Goal: Entertainment & Leisure: Consume media (video, audio)

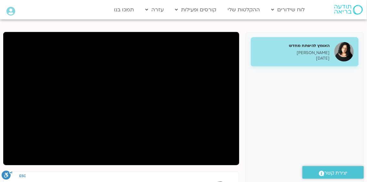
scroll to position [75, 0]
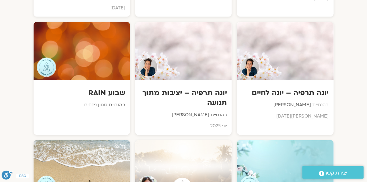
scroll to position [1120, 0]
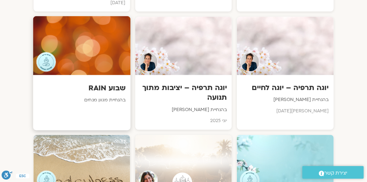
click at [92, 51] on div at bounding box center [82, 45] width 98 height 59
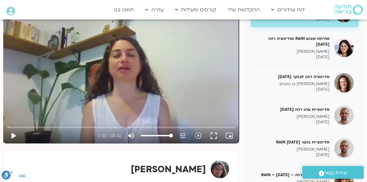
scroll to position [93, 0]
click at [13, 134] on button "play_arrow" at bounding box center [13, 136] width 16 height 16
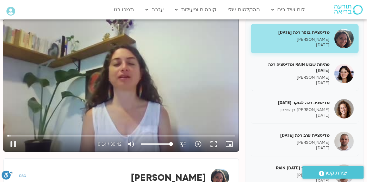
scroll to position [82, 0]
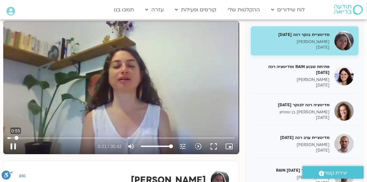
click at [16, 137] on input "Seek" at bounding box center [121, 138] width 228 height 4
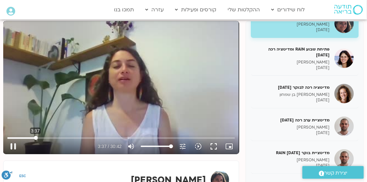
click at [36, 137] on input "Seek" at bounding box center [121, 138] width 228 height 4
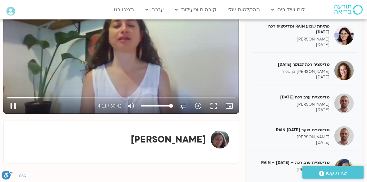
scroll to position [125, 0]
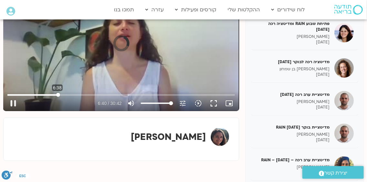
click at [58, 94] on input "Seek" at bounding box center [121, 95] width 228 height 4
click at [86, 95] on input "Seek" at bounding box center [121, 95] width 228 height 4
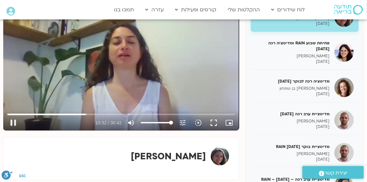
scroll to position [104, 0]
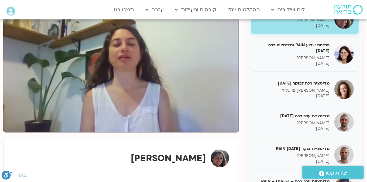
click at [13, 125] on button "pause" at bounding box center [13, 125] width 16 height 16
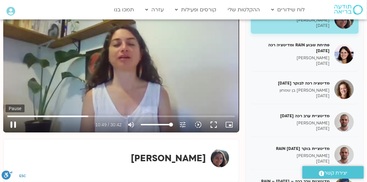
click at [11, 123] on button "pause" at bounding box center [13, 125] width 16 height 16
type input "650.142509"
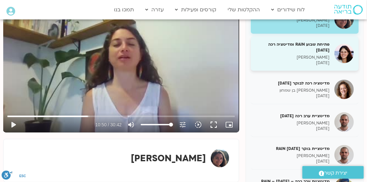
click at [323, 53] on h5 "פתיחת שבוע RAIN ומדיטציה רכה 8.7.25" at bounding box center [293, 47] width 74 height 12
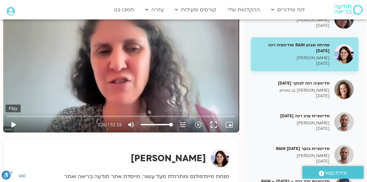
click at [13, 124] on button "play_arrow" at bounding box center [13, 125] width 16 height 16
click at [25, 116] on input "Seek" at bounding box center [121, 116] width 228 height 4
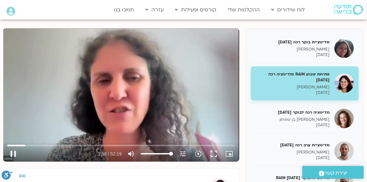
scroll to position [71, 0]
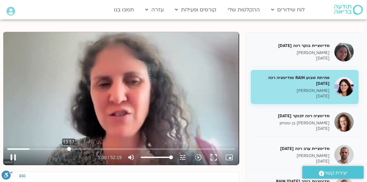
click at [69, 149] on input "Seek" at bounding box center [121, 149] width 228 height 4
click at [12, 156] on button "pause" at bounding box center [13, 157] width 16 height 16
type input "1597.175163"
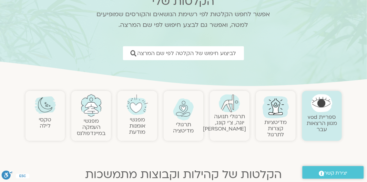
scroll to position [64, 0]
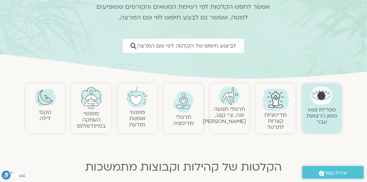
click at [325, 113] on link "ספריית vod מגוון הרצאות עבר" at bounding box center [322, 116] width 30 height 20
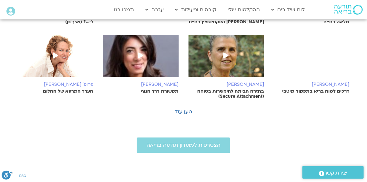
scroll to position [291, 0]
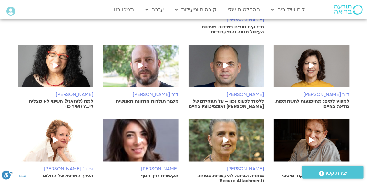
scroll to position [172, 0]
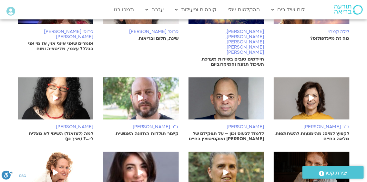
click at [56, 95] on icon at bounding box center [55, 98] width 5 height 6
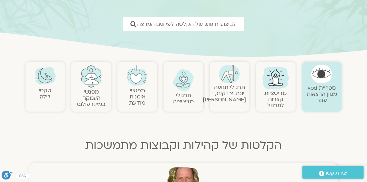
scroll to position [97, 0]
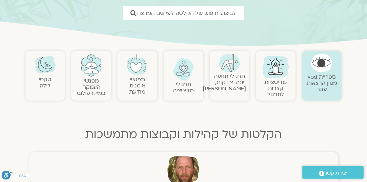
click at [183, 79] on img at bounding box center [183, 69] width 21 height 22
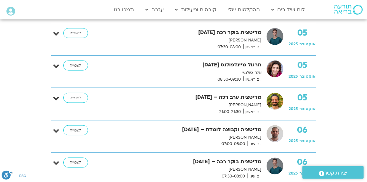
scroll to position [259, 0]
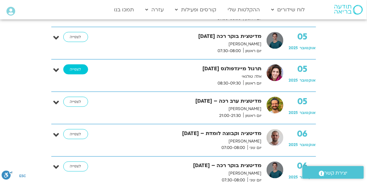
click at [80, 71] on link "לצפייה" at bounding box center [75, 69] width 25 height 10
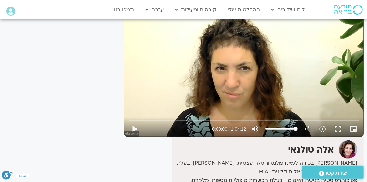
scroll to position [75, 0]
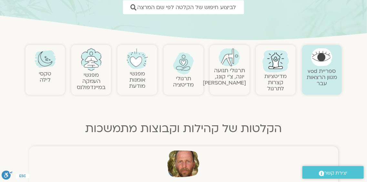
scroll to position [108, 0]
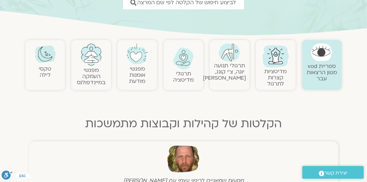
click at [324, 61] on img at bounding box center [322, 52] width 21 height 18
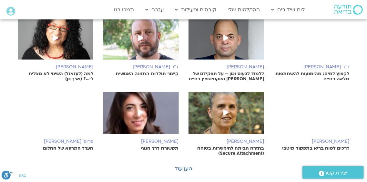
scroll to position [237, 0]
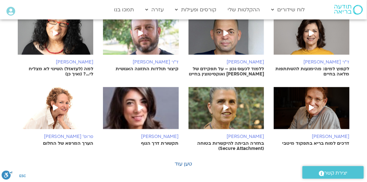
click at [312, 104] on icon at bounding box center [311, 107] width 5 height 6
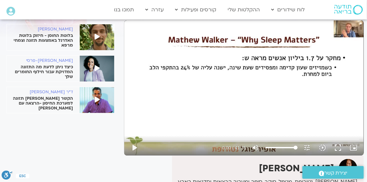
scroll to position [43, 0]
